Goal: Check status: Check status

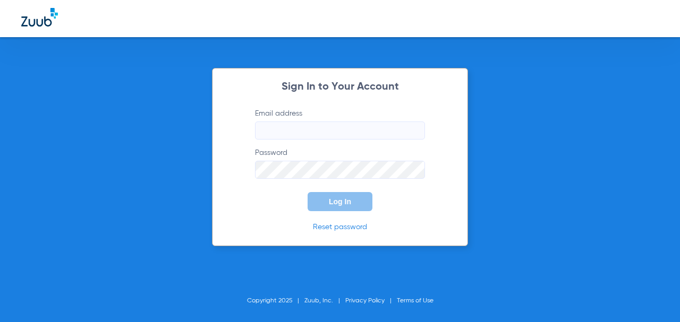
drag, startPoint x: 0, startPoint y: 0, endPoint x: 463, endPoint y: 48, distance: 465.2
click at [470, 49] on div "Sign In to Your Account Email address Password Log In Reset password Copyright …" at bounding box center [340, 161] width 680 height 322
click at [347, 129] on input "Email address" at bounding box center [340, 131] width 170 height 18
type input "[EMAIL_ADDRESS][DOMAIN_NAME]"
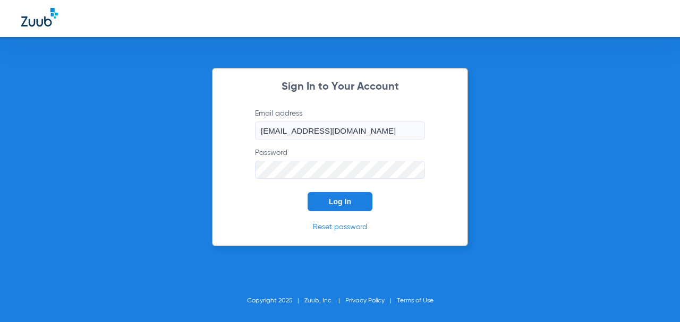
click at [308, 192] on button "Log In" at bounding box center [340, 201] width 65 height 19
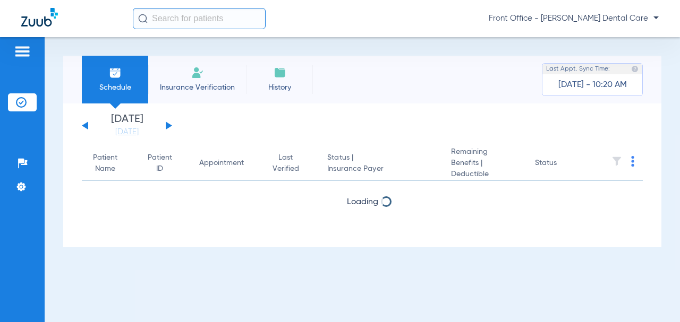
click at [168, 125] on button at bounding box center [169, 126] width 6 height 8
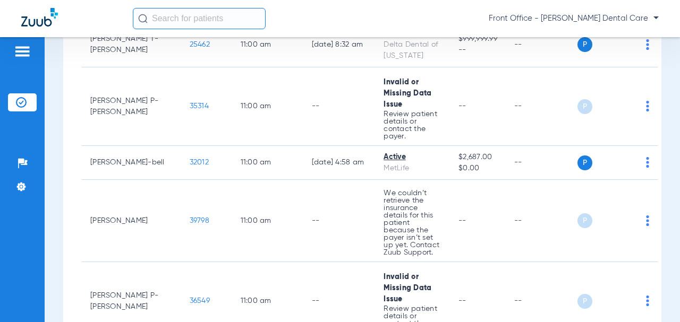
scroll to position [1328, 0]
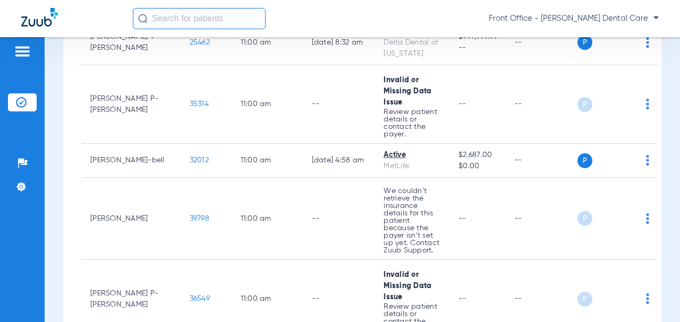
click at [190, 215] on span "39798" at bounding box center [200, 218] width 20 height 7
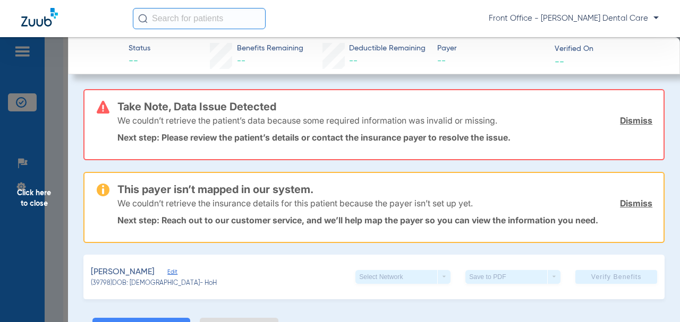
click at [30, 203] on span "Click here to close" at bounding box center [34, 198] width 68 height 322
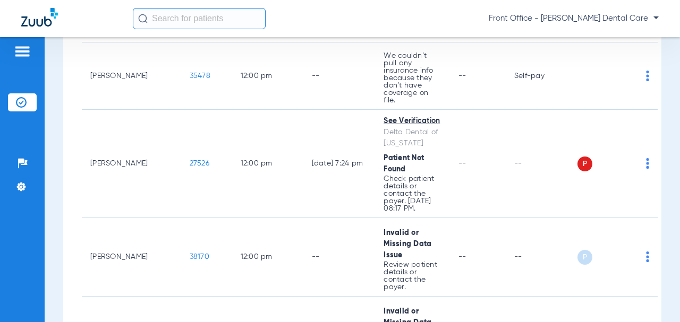
scroll to position [1647, 0]
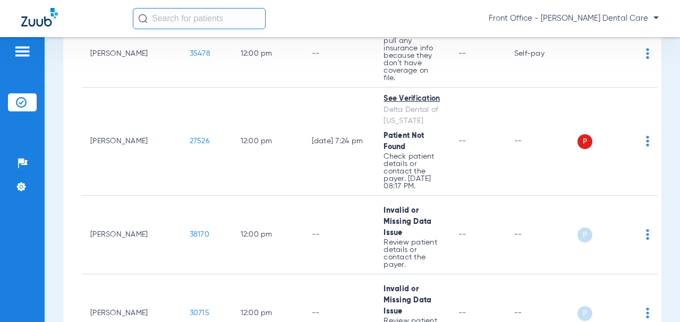
click at [190, 138] on span "27526" at bounding box center [200, 141] width 20 height 7
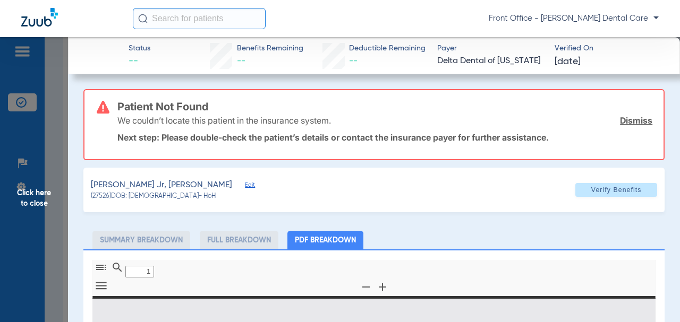
type input "0"
select select "page-width"
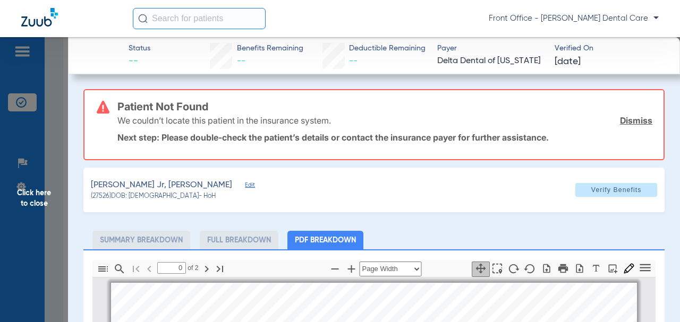
type input "1"
